Goal: Book appointment/travel/reservation

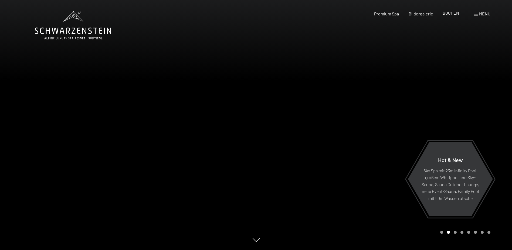
click at [454, 13] on span "BUCHEN" at bounding box center [451, 12] width 16 height 5
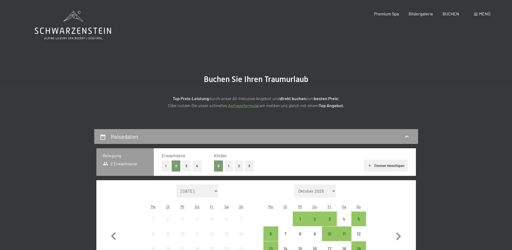
click at [476, 14] on span at bounding box center [476, 14] width 4 height 3
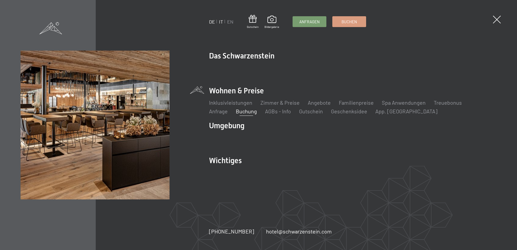
click at [220, 21] on link "IT" at bounding box center [221, 22] width 4 height 6
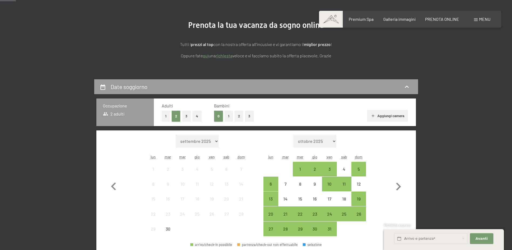
scroll to position [108, 0]
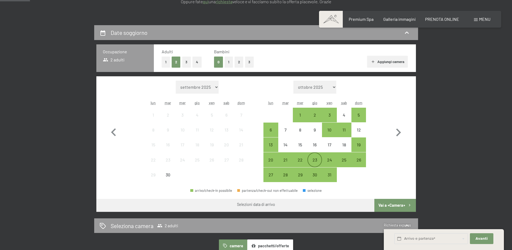
click at [314, 159] on div "23" at bounding box center [315, 164] width 14 height 14
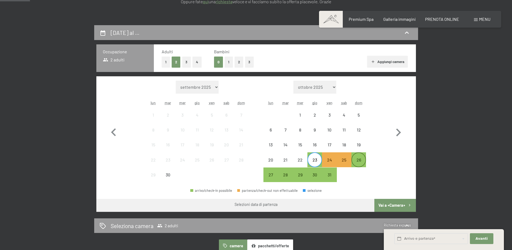
click at [358, 158] on div "26" at bounding box center [359, 164] width 14 height 14
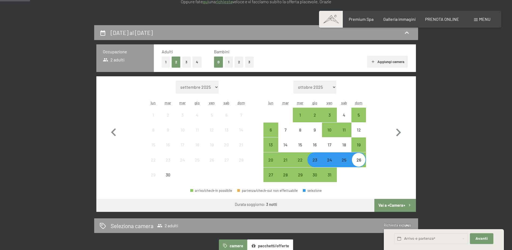
click at [393, 206] on button "Vai a «Camera»" at bounding box center [395, 205] width 41 height 13
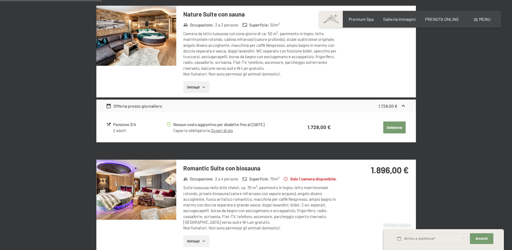
scroll to position [0, 0]
